Goal: Information Seeking & Learning: Learn about a topic

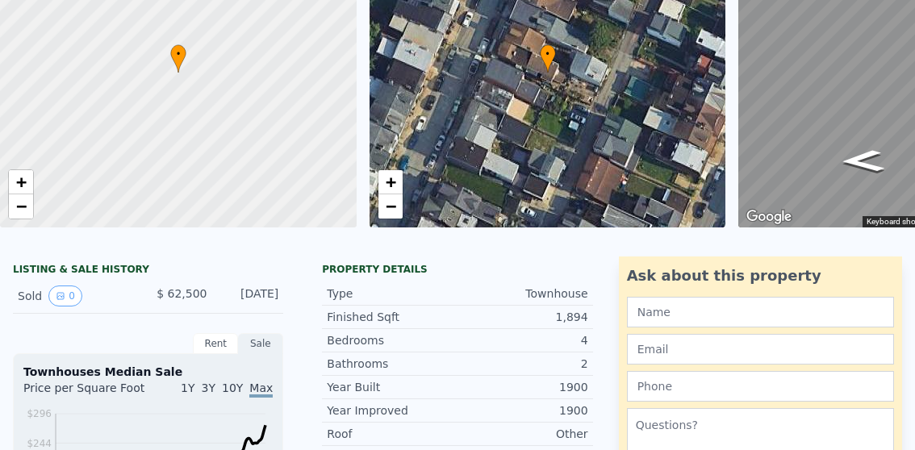
scroll to position [6, 0]
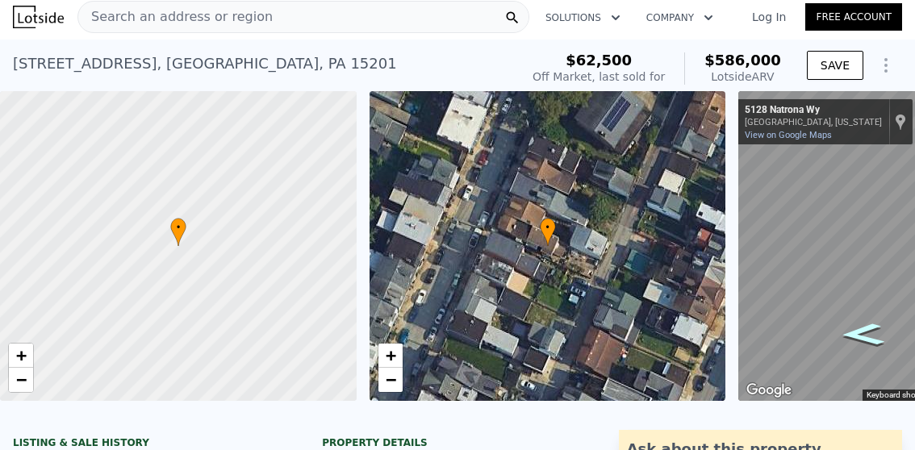
click at [859, 332] on icon "Go Southwest, Natrona Wy" at bounding box center [863, 335] width 80 height 32
click at [858, 331] on icon "Go Southwest, Natrona Wy" at bounding box center [863, 335] width 80 height 32
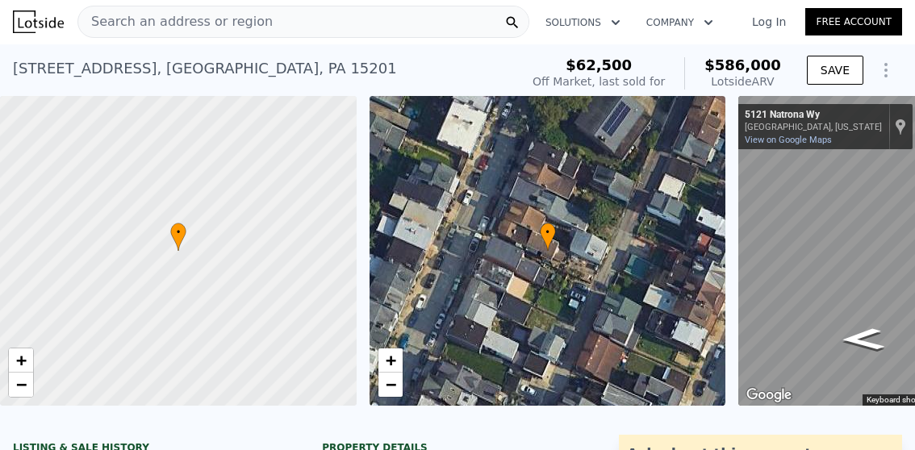
scroll to position [0, 0]
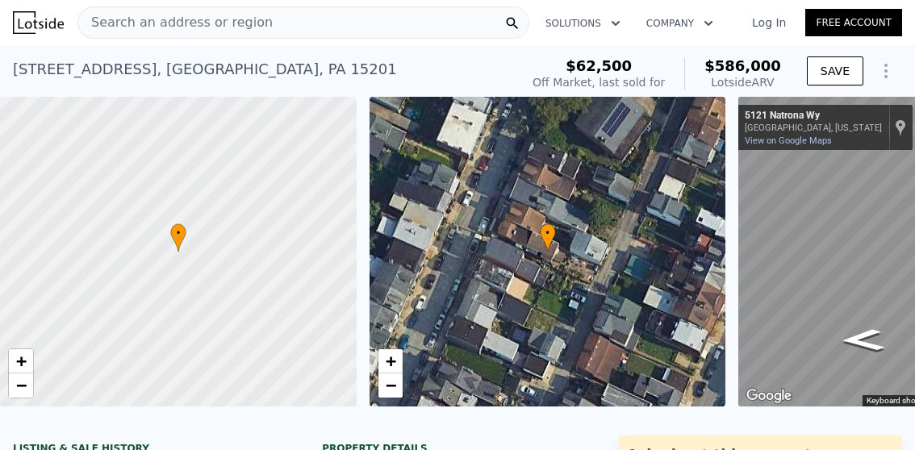
click at [528, 274] on div "• + −" at bounding box center [548, 252] width 357 height 310
click at [220, 259] on div at bounding box center [178, 252] width 428 height 372
drag, startPoint x: 628, startPoint y: 73, endPoint x: 646, endPoint y: 68, distance: 18.6
click at [646, 68] on div "$62,500 Off Market, last sold for" at bounding box center [599, 74] width 132 height 32
click at [562, 71] on div "$62,500" at bounding box center [599, 66] width 132 height 16
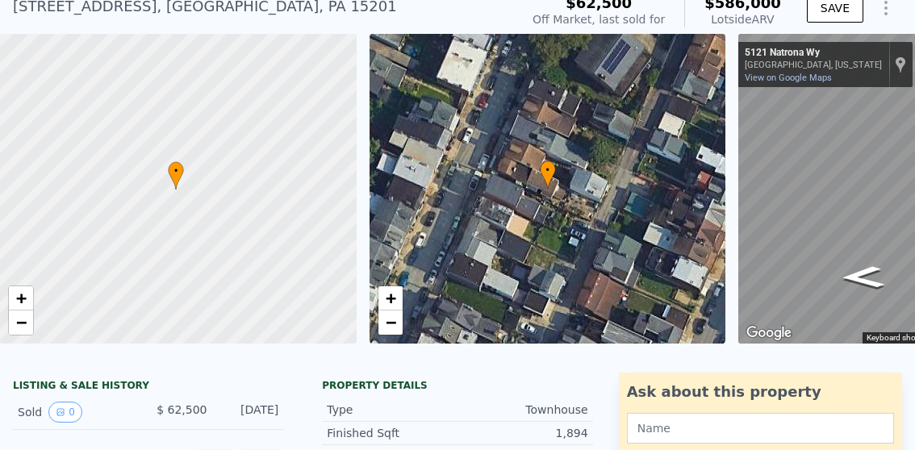
scroll to position [74, 0]
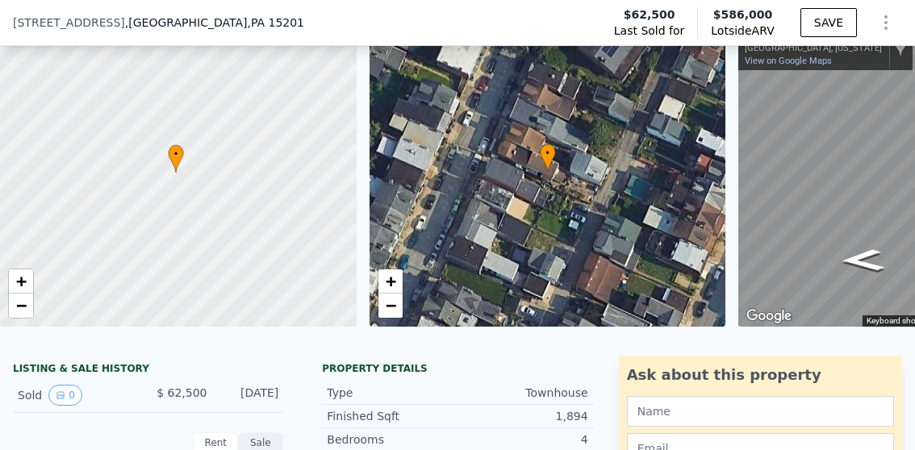
click at [549, 159] on icon at bounding box center [547, 157] width 15 height 27
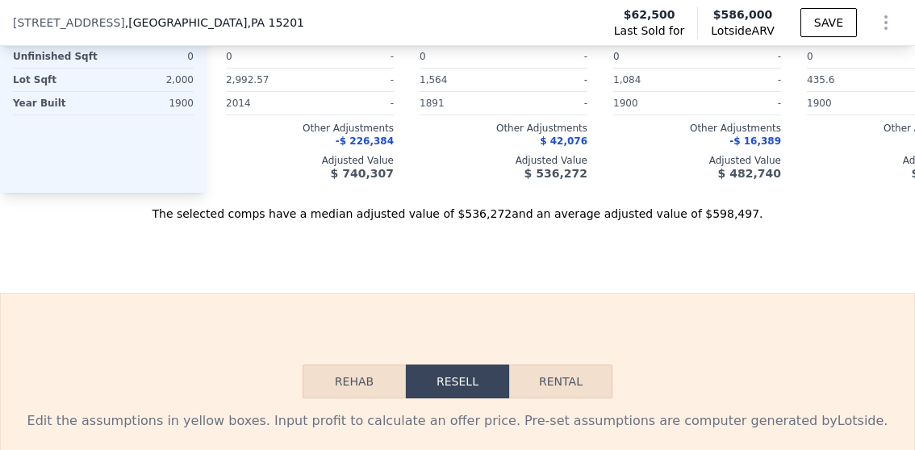
scroll to position [1769, 0]
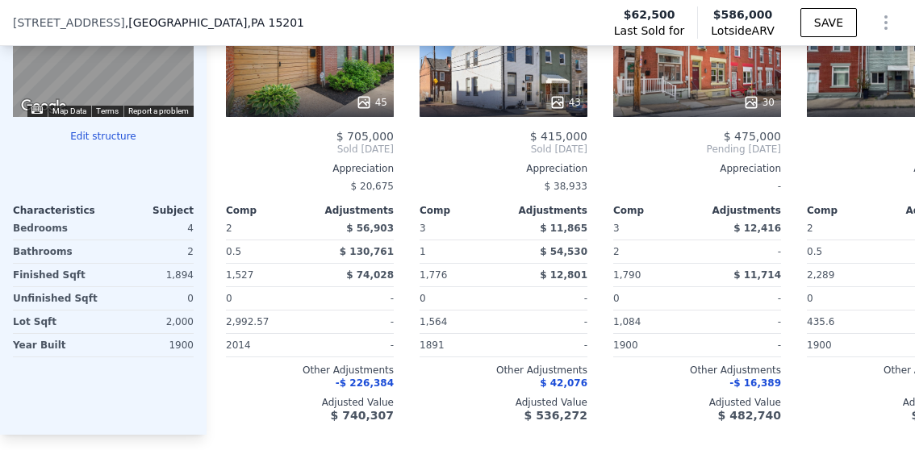
click at [102, 143] on button "Edit structure" at bounding box center [103, 136] width 181 height 13
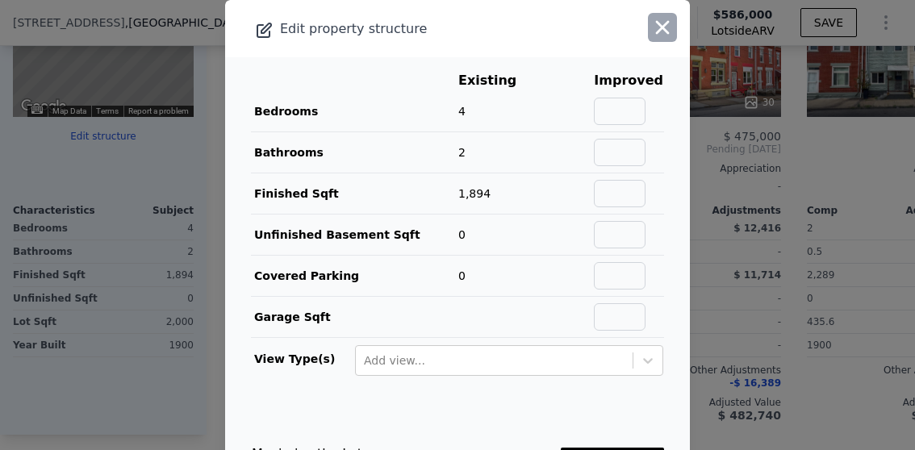
click at [656, 28] on icon "button" at bounding box center [663, 28] width 14 height 14
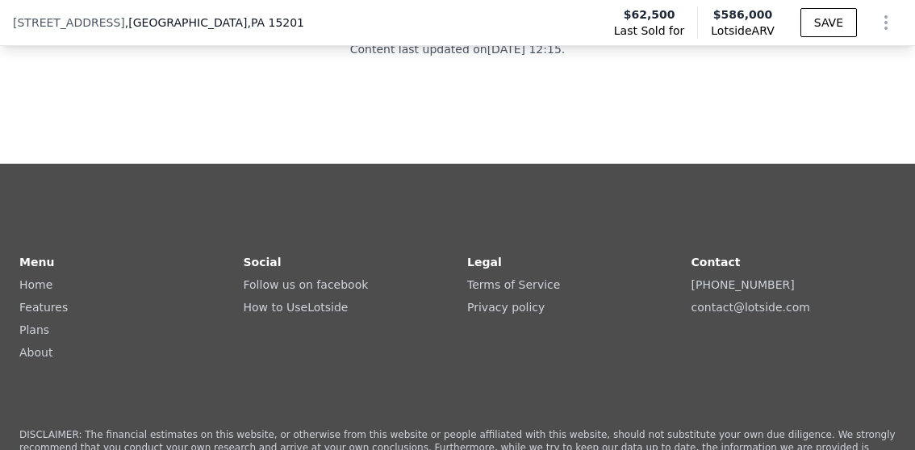
scroll to position [4513, 0]
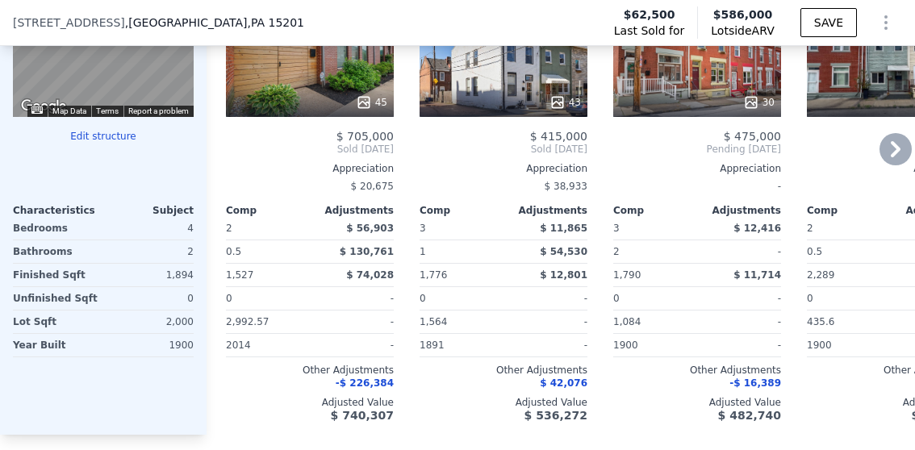
scroll to position [2172, 0]
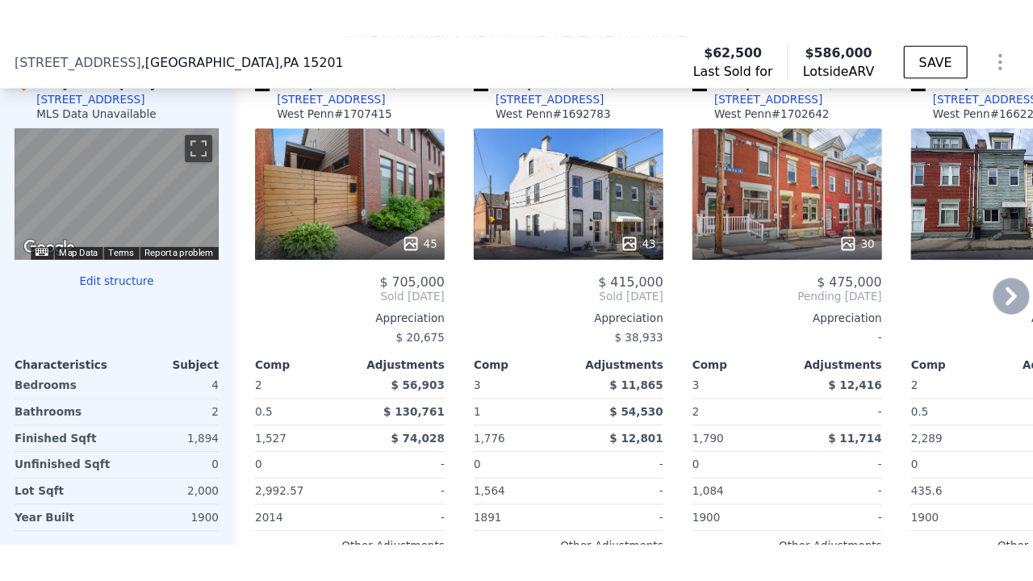
scroll to position [1608, 0]
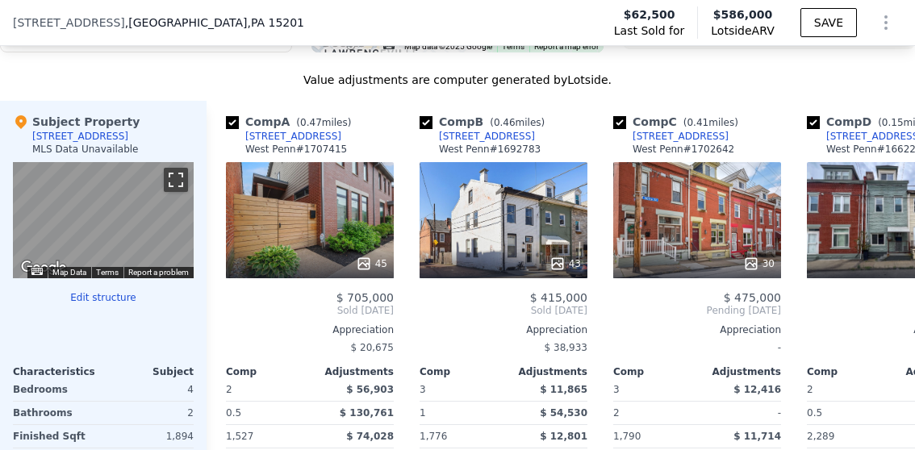
click at [168, 186] on button "Toggle fullscreen view" at bounding box center [176, 180] width 24 height 24
